Goal: Entertainment & Leisure: Consume media (video, audio)

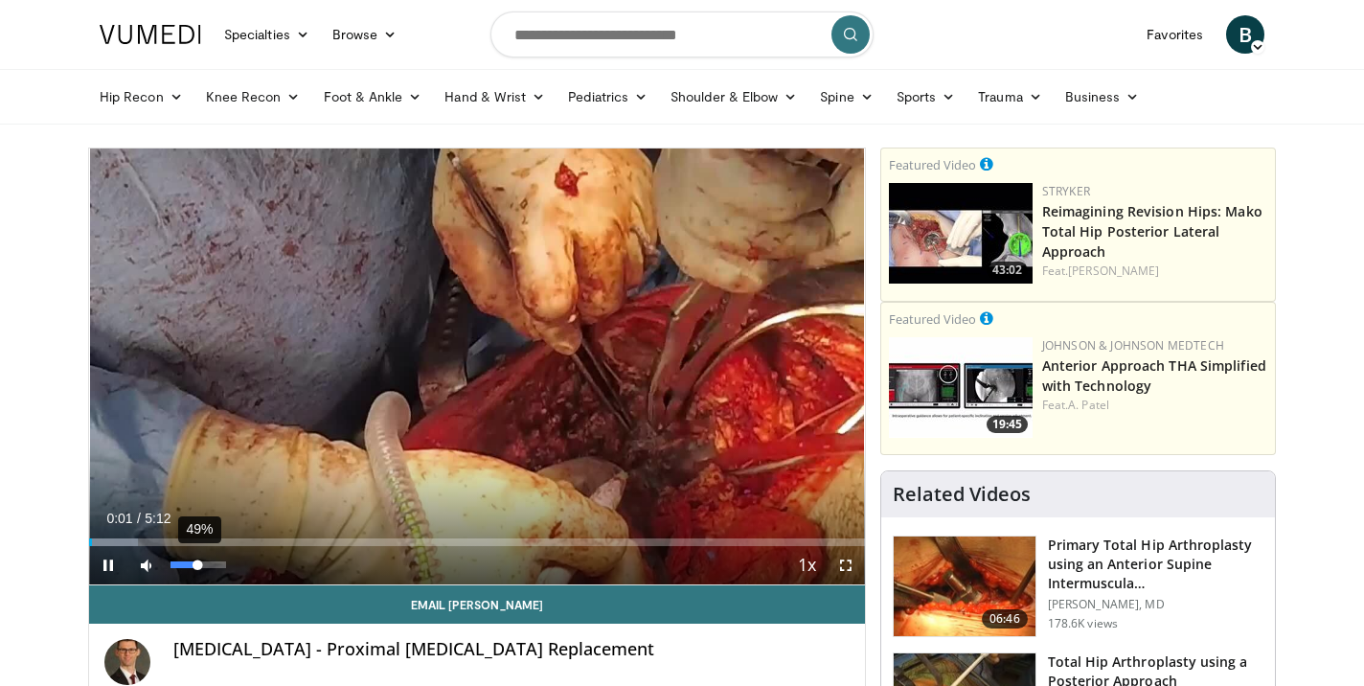
click at [197, 566] on div "49%" at bounding box center [198, 564] width 55 height 7
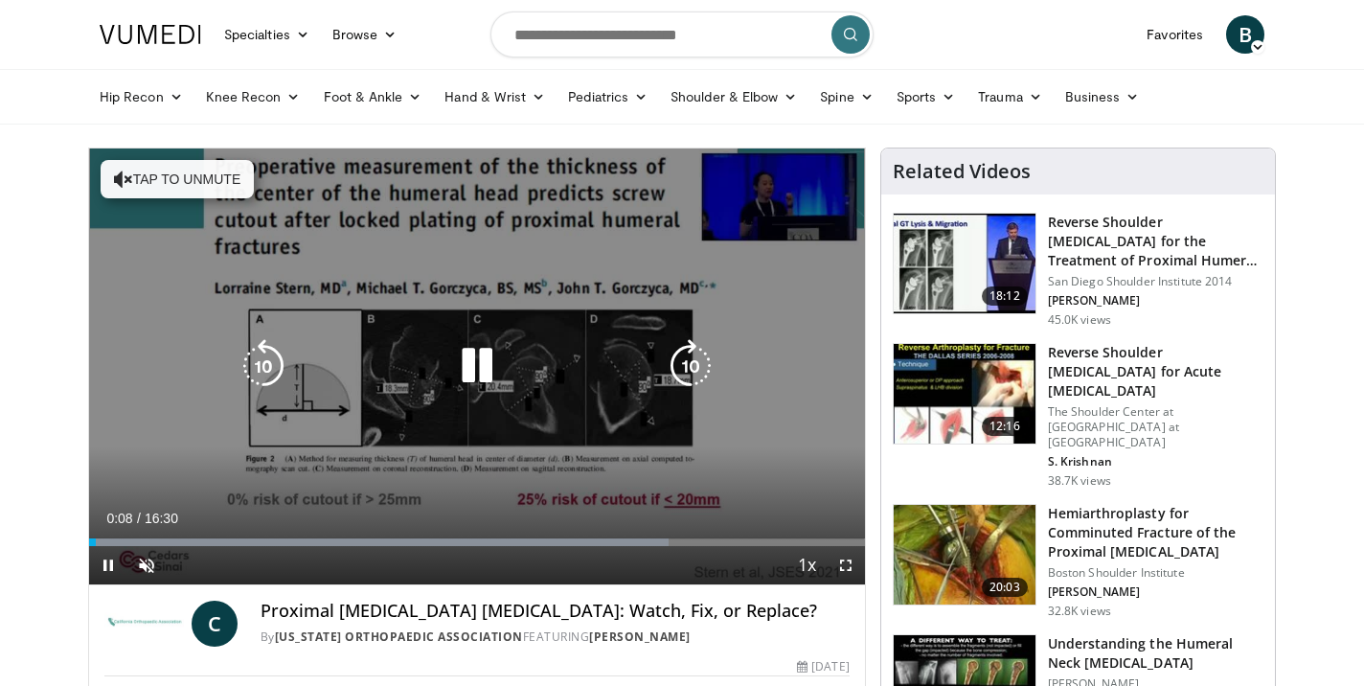
click at [207, 185] on button "Tap to unmute" at bounding box center [177, 179] width 153 height 38
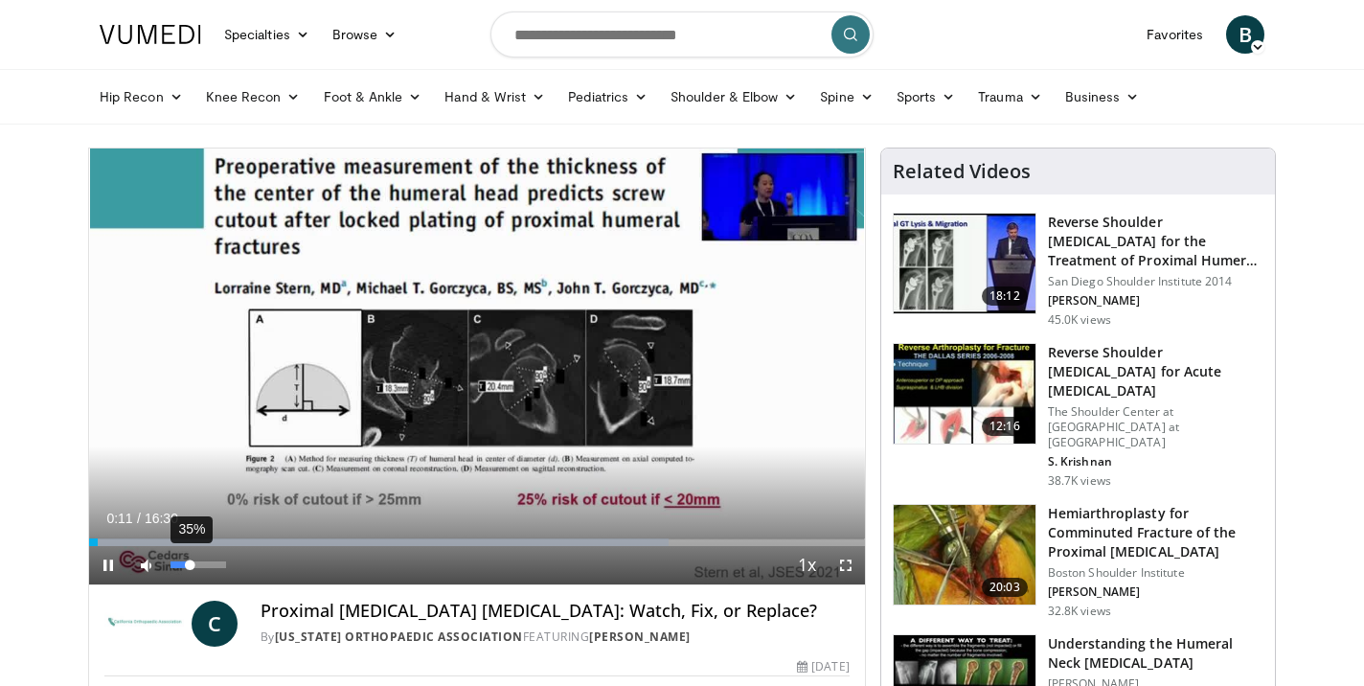
click at [190, 563] on div "35%" at bounding box center [198, 564] width 55 height 7
